Goal: Information Seeking & Learning: Learn about a topic

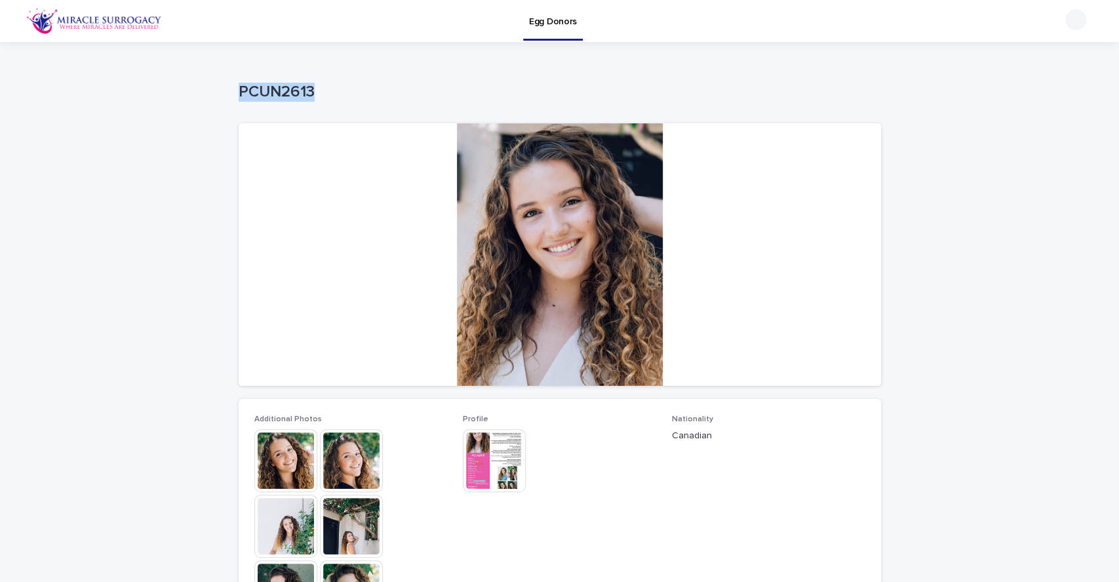
drag, startPoint x: 0, startPoint y: 0, endPoint x: 559, endPoint y: 31, distance: 560.2
click at [559, 31] on link "Egg Donors" at bounding box center [553, 19] width 60 height 39
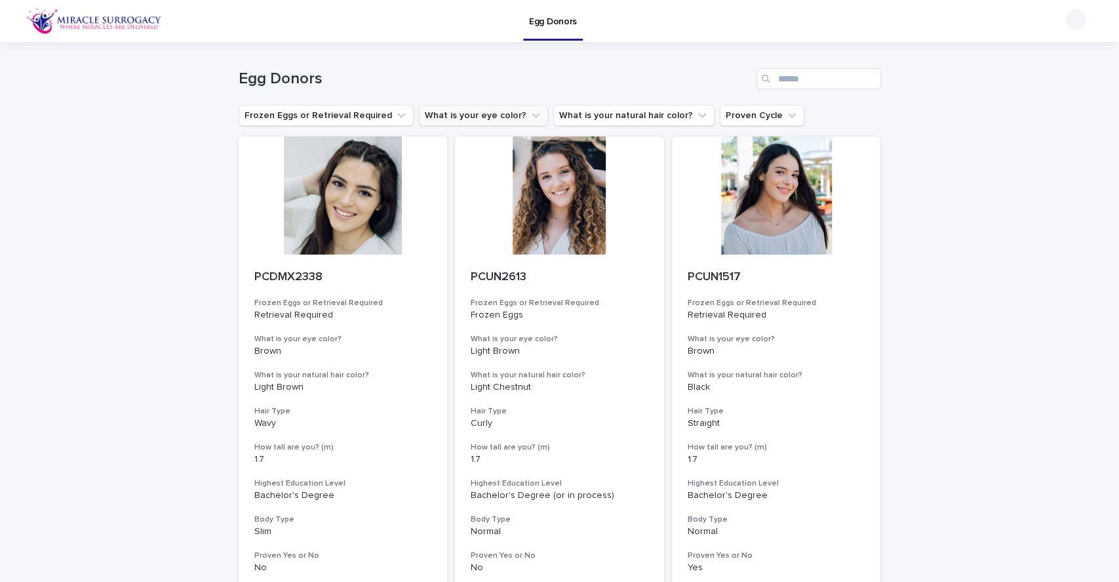
click at [498, 113] on button "What is your eye color?" at bounding box center [483, 115] width 129 height 21
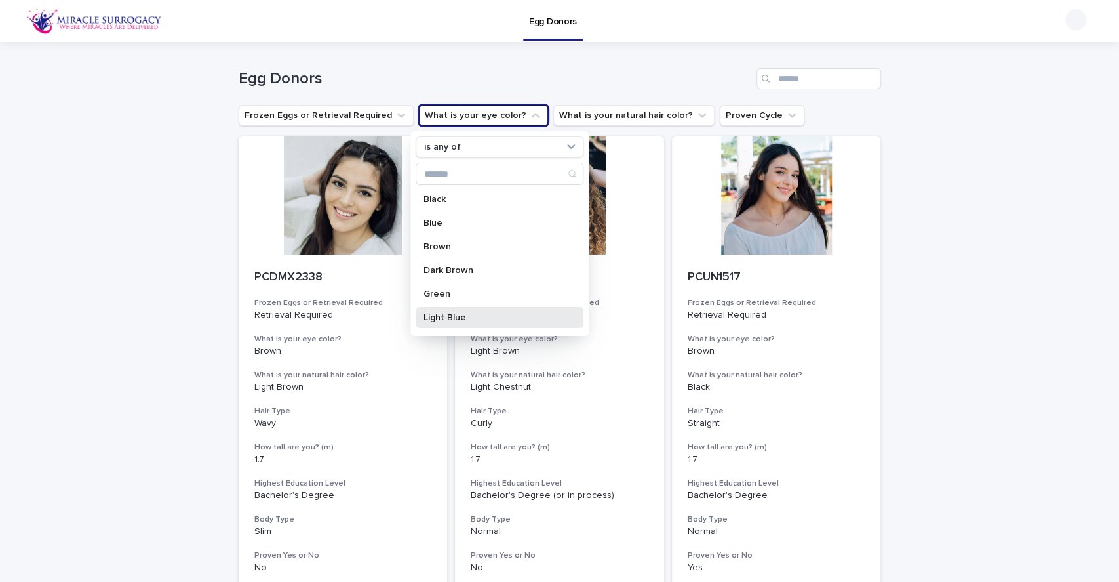
click at [462, 320] on p "Light Blue" at bounding box center [493, 317] width 139 height 9
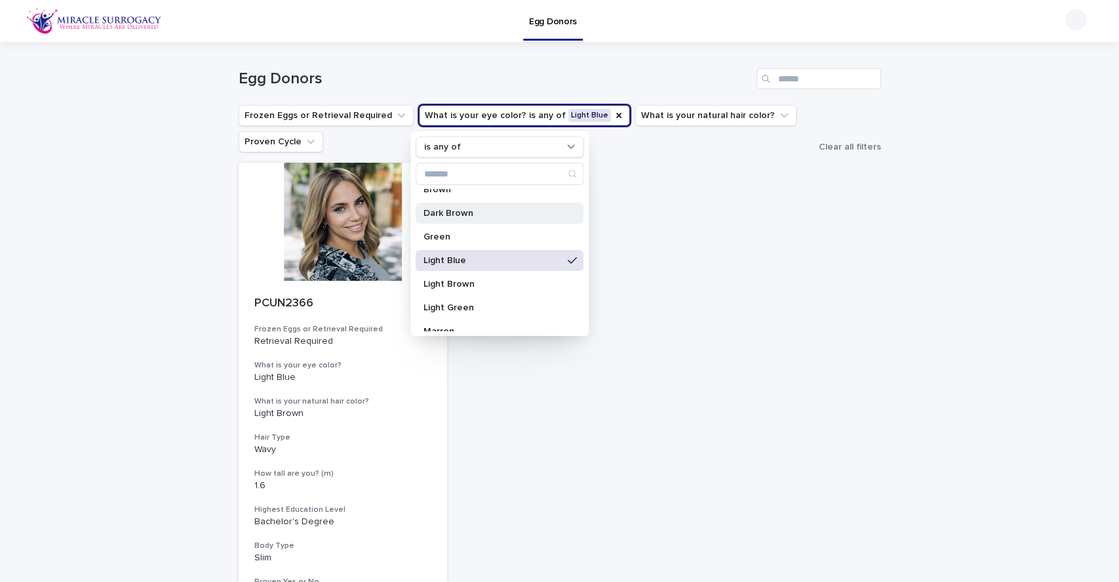
scroll to position [59, 0]
click at [487, 305] on p "Light Green" at bounding box center [493, 305] width 139 height 9
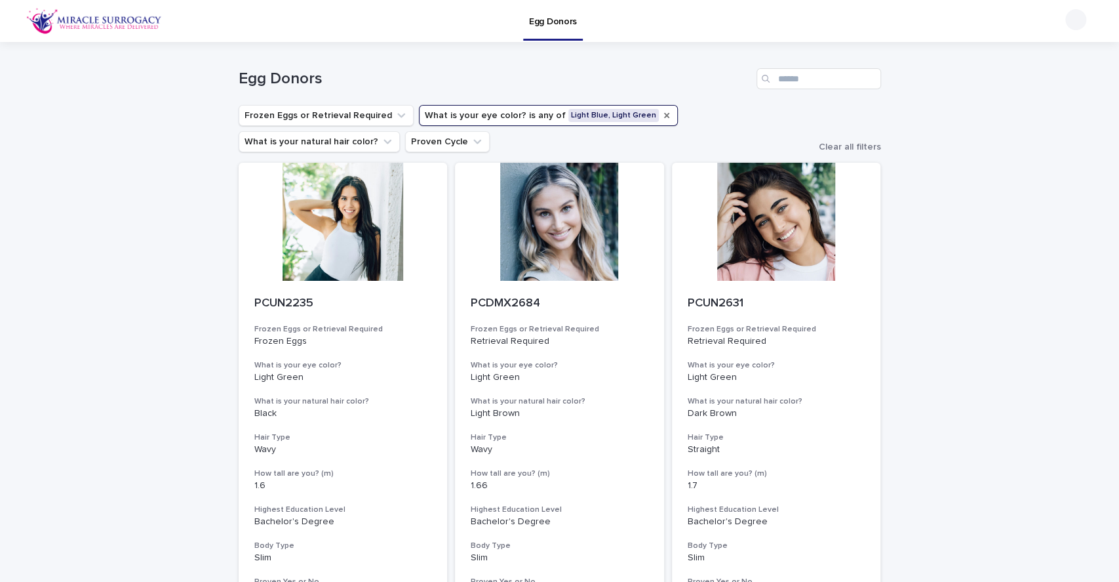
click at [662, 114] on icon "What is your eye color?" at bounding box center [667, 115] width 10 height 10
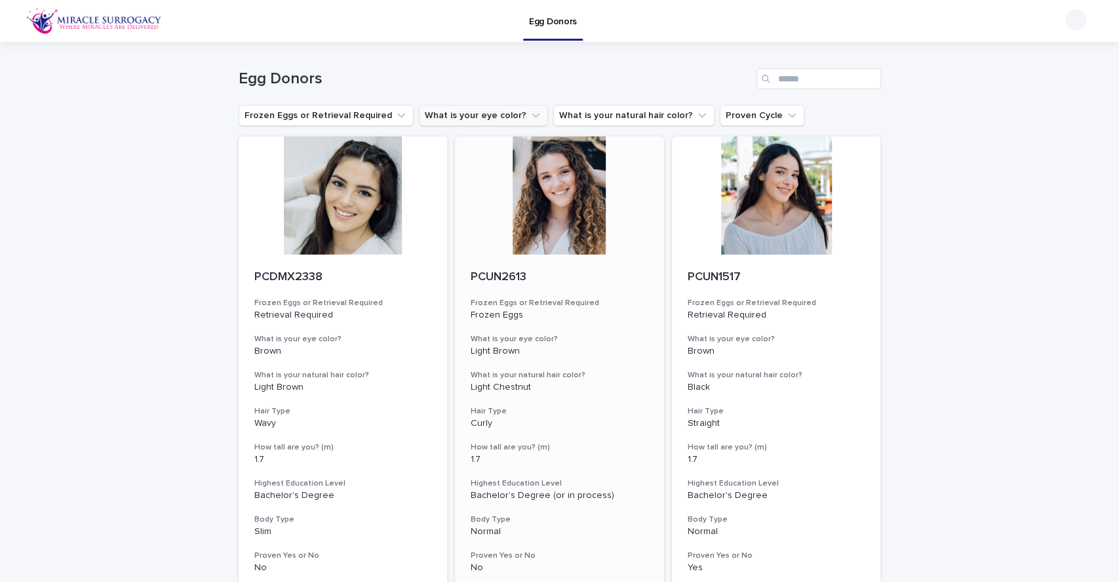
click at [534, 219] on div at bounding box center [559, 195] width 209 height 118
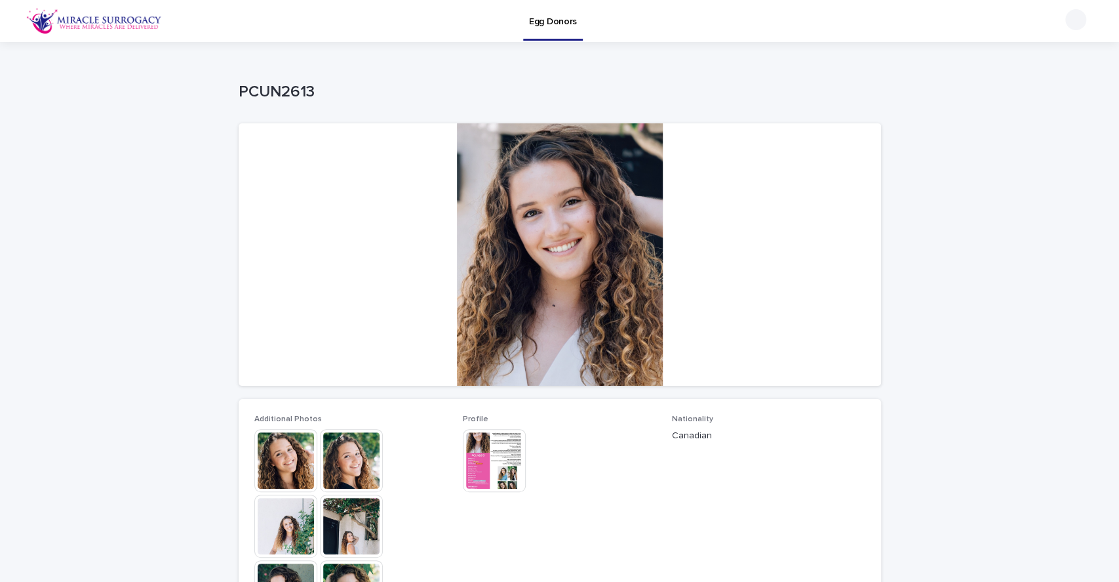
click at [345, 467] on img at bounding box center [351, 460] width 63 height 63
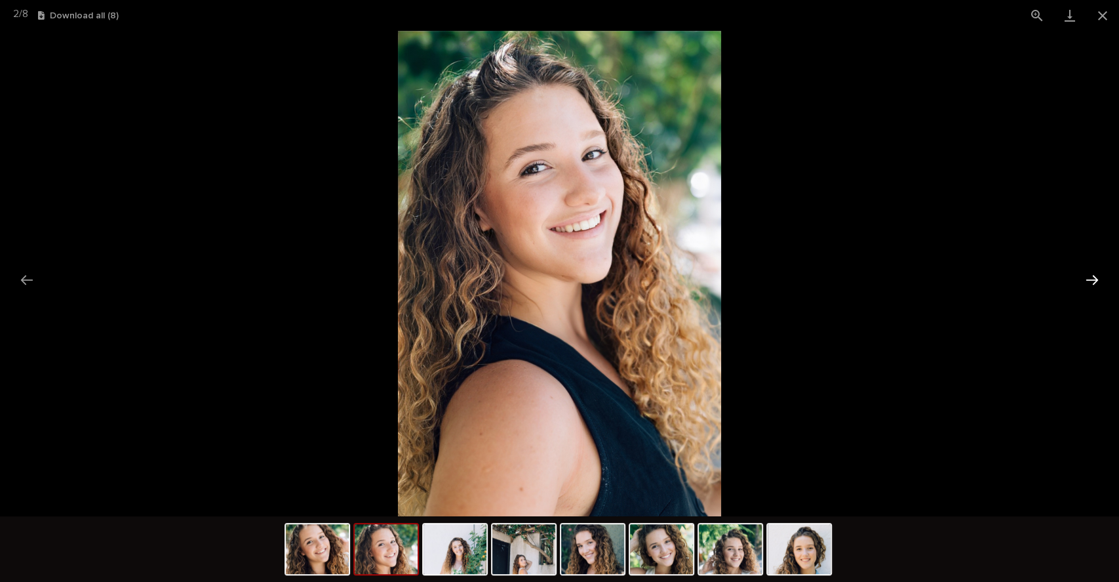
click at [1092, 279] on button "Next slide" at bounding box center [1093, 280] width 28 height 26
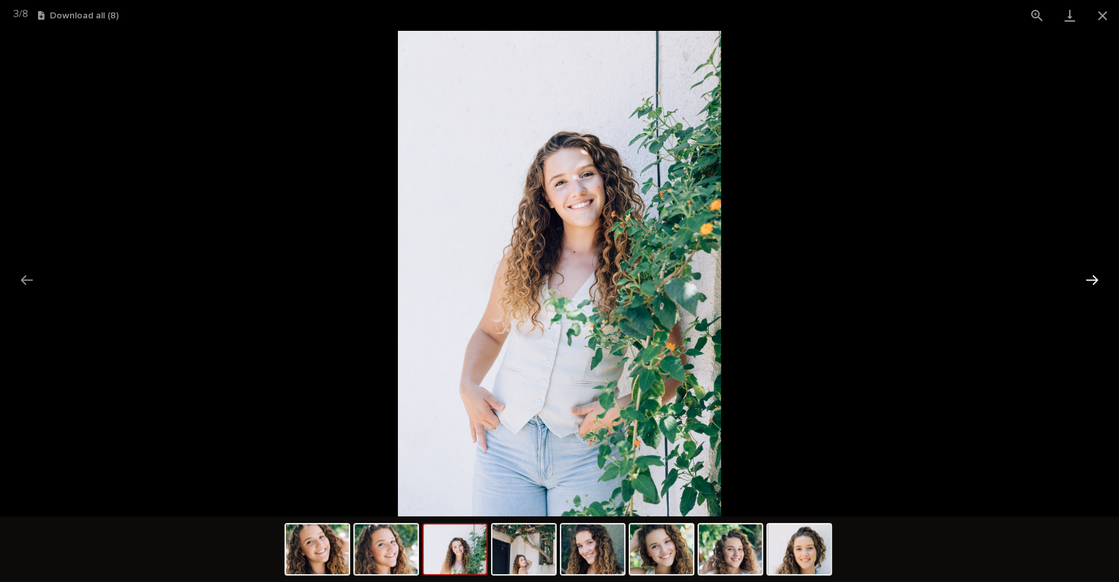
click at [1092, 279] on button "Next slide" at bounding box center [1093, 280] width 28 height 26
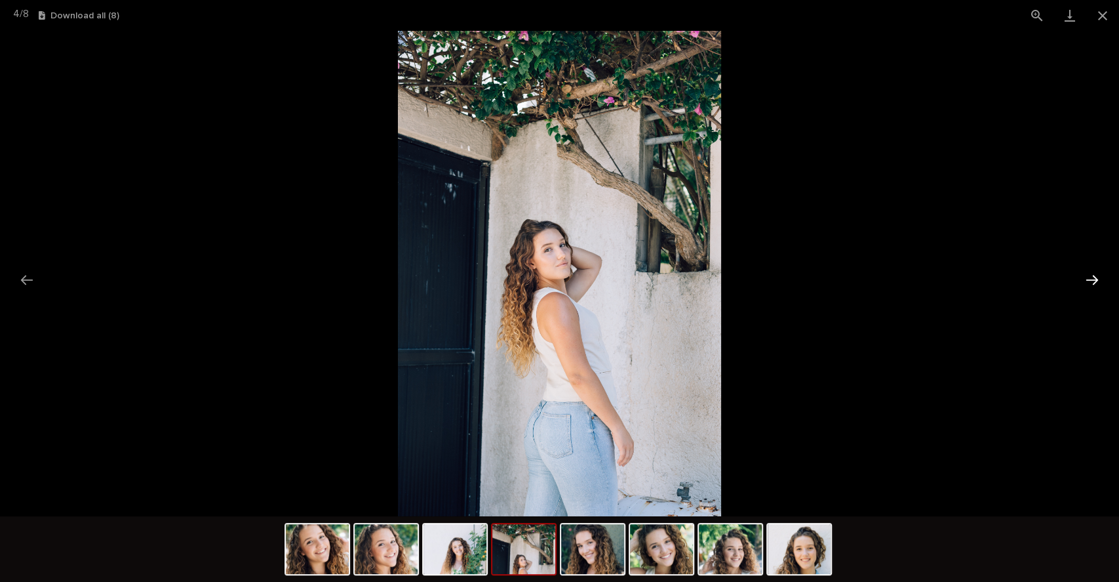
click at [1092, 279] on button "Next slide" at bounding box center [1093, 280] width 28 height 26
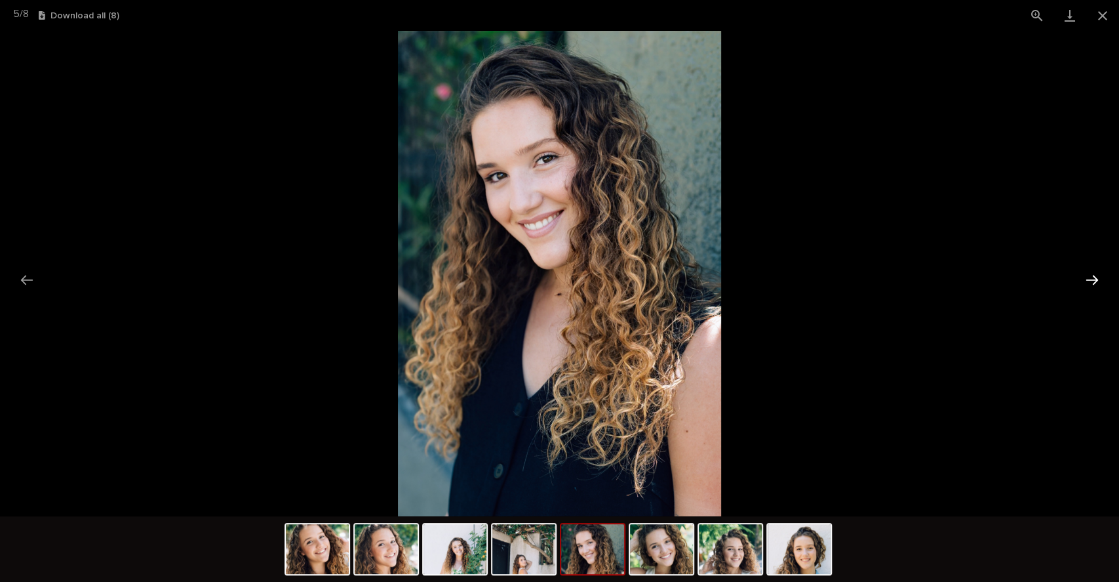
click at [1092, 279] on button "Next slide" at bounding box center [1093, 280] width 28 height 26
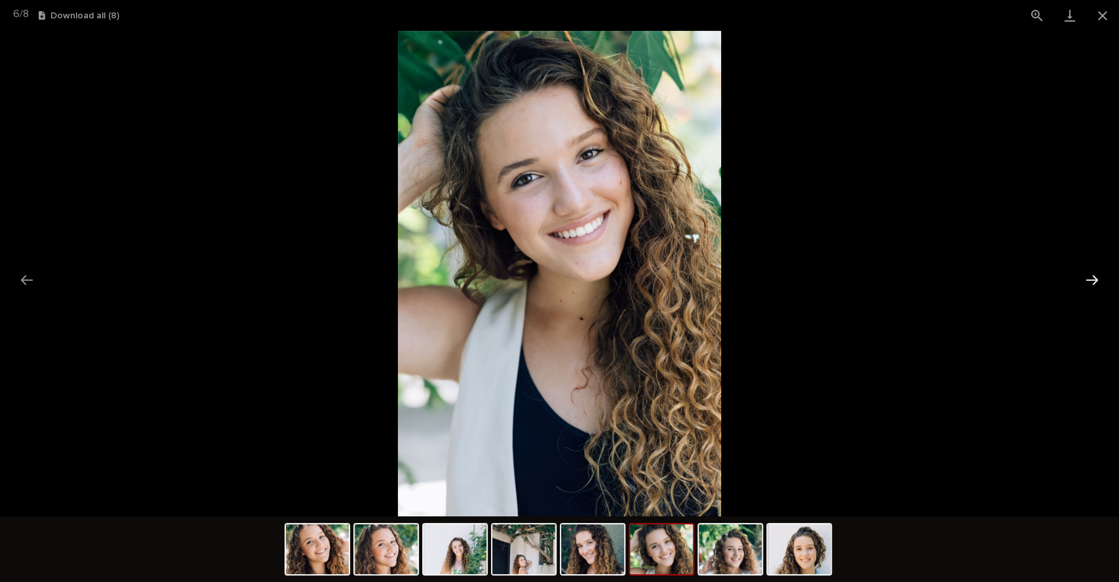
click at [1092, 279] on button "Next slide" at bounding box center [1093, 280] width 28 height 26
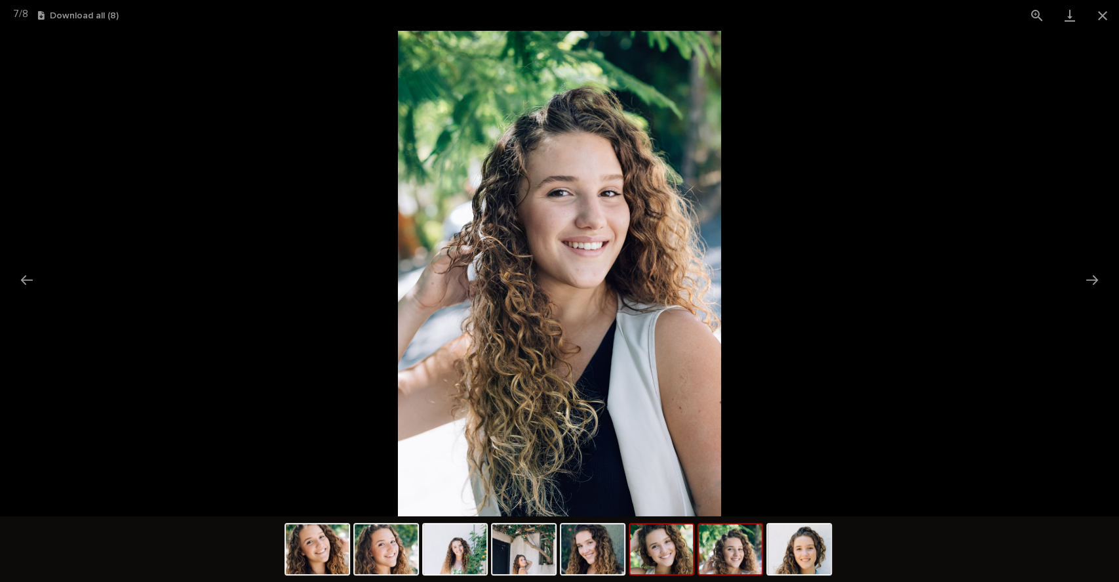
click at [674, 538] on img at bounding box center [661, 549] width 63 height 50
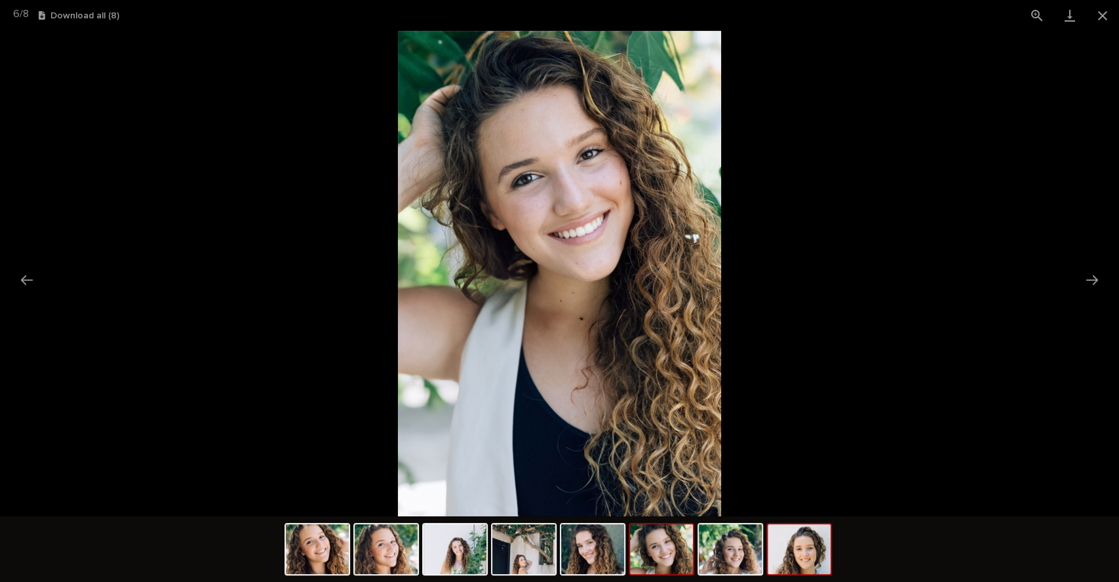
click at [803, 549] on img at bounding box center [799, 549] width 63 height 50
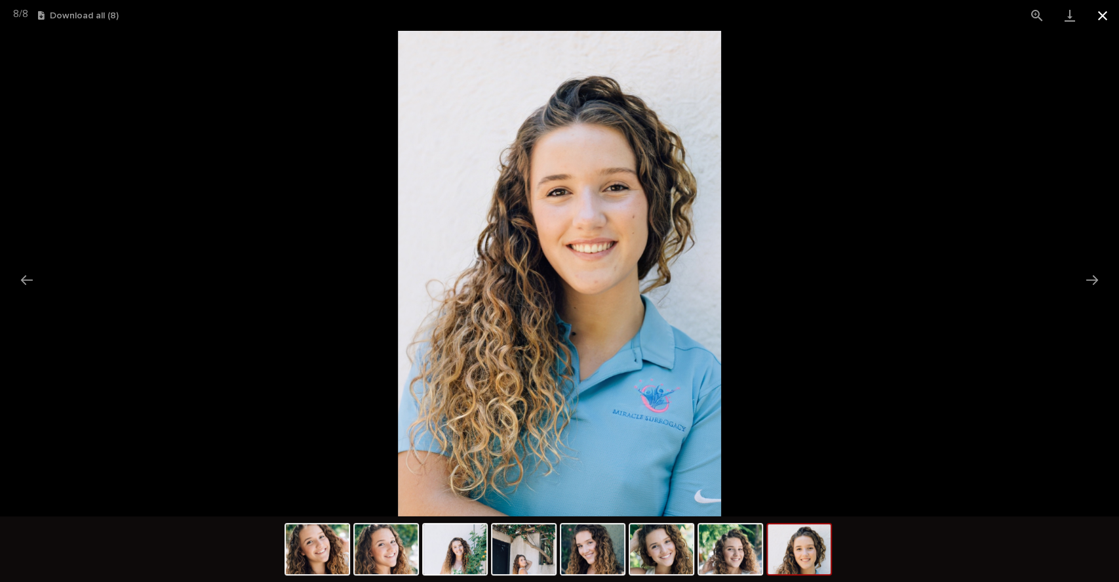
click at [1105, 8] on button "Close gallery" at bounding box center [1102, 15] width 33 height 31
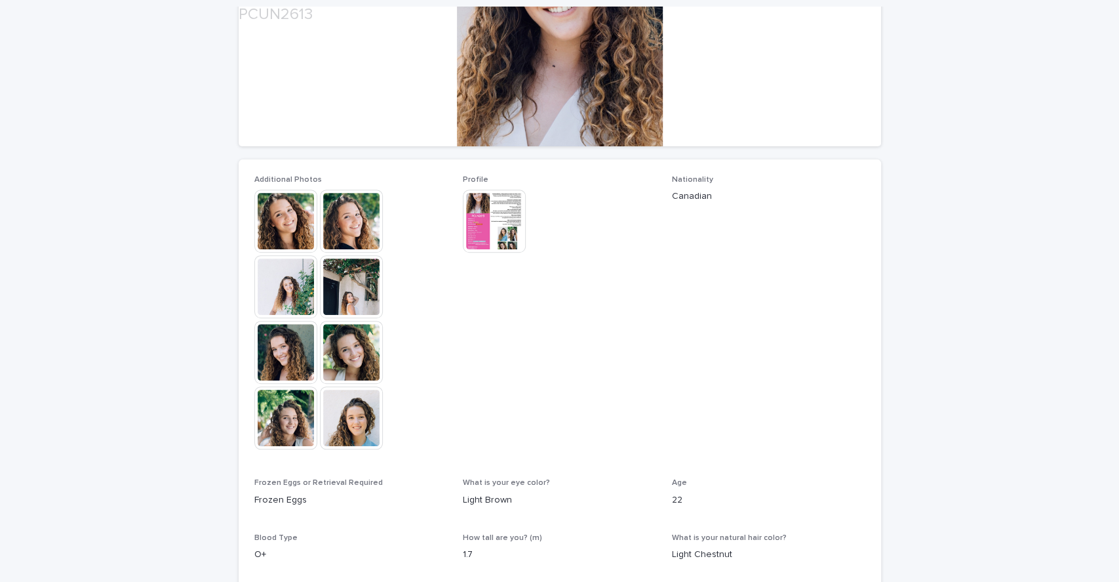
scroll to position [247, 0]
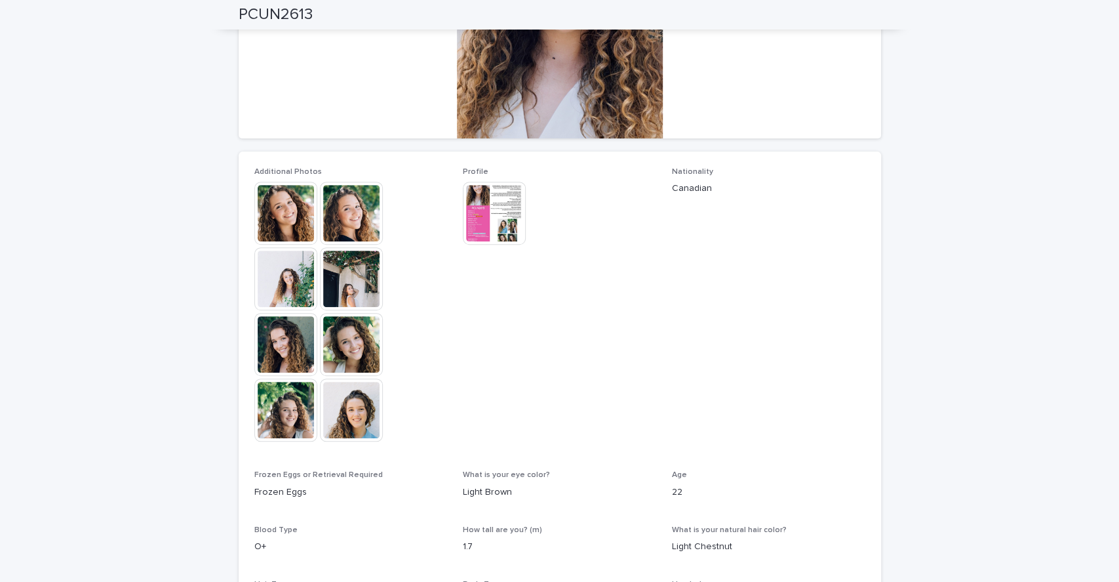
click at [496, 213] on img at bounding box center [494, 213] width 63 height 63
